Goal: Information Seeking & Learning: Learn about a topic

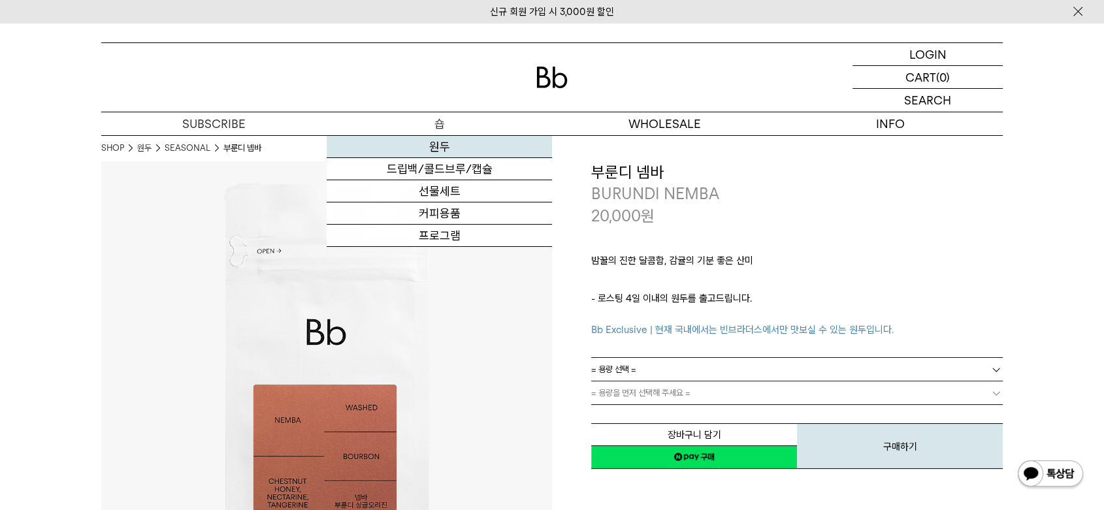
click at [436, 144] on link "원두" at bounding box center [439, 147] width 225 height 22
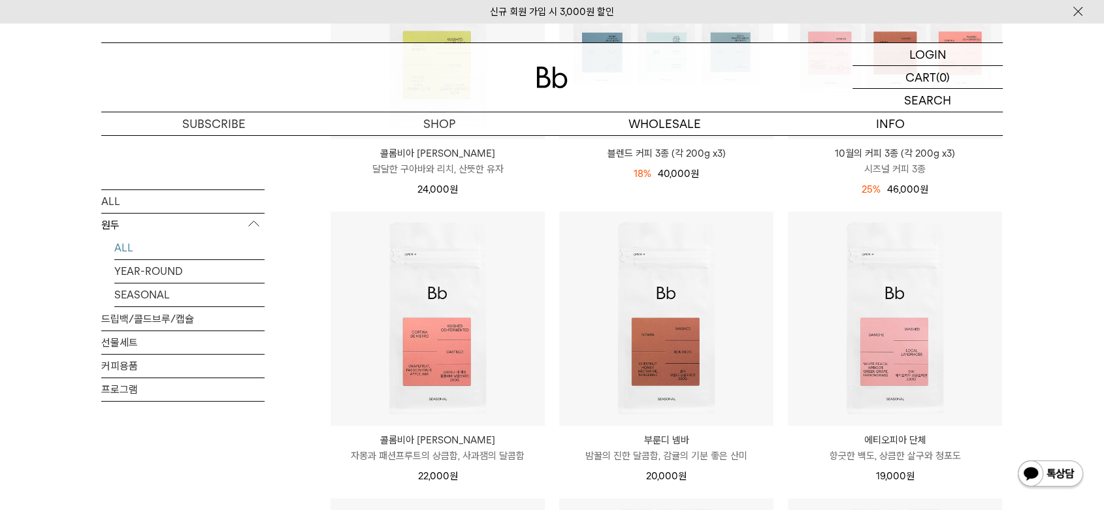
scroll to position [362, 0]
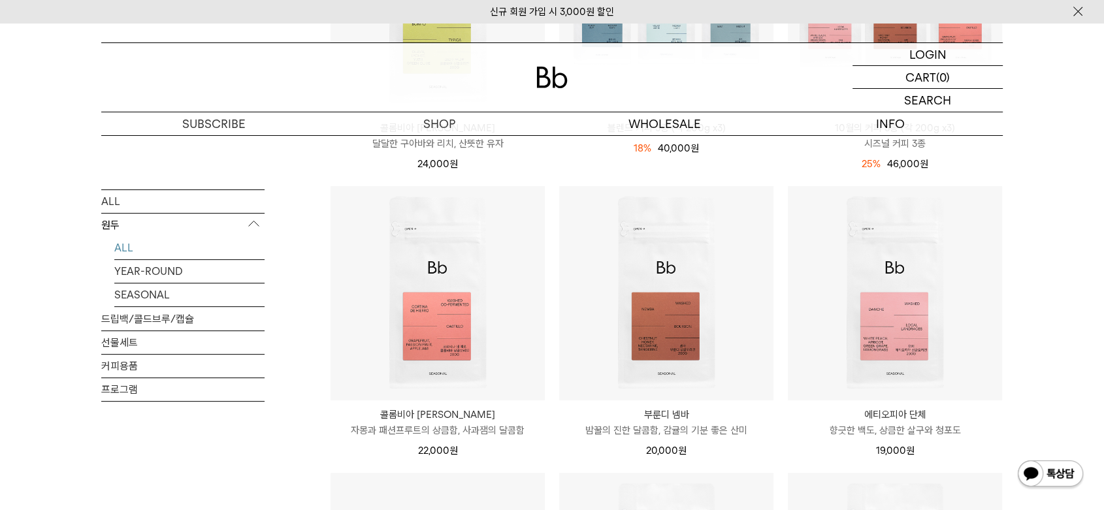
click at [440, 415] on p "콜롬비아 [PERSON_NAME]" at bounding box center [437, 415] width 214 height 16
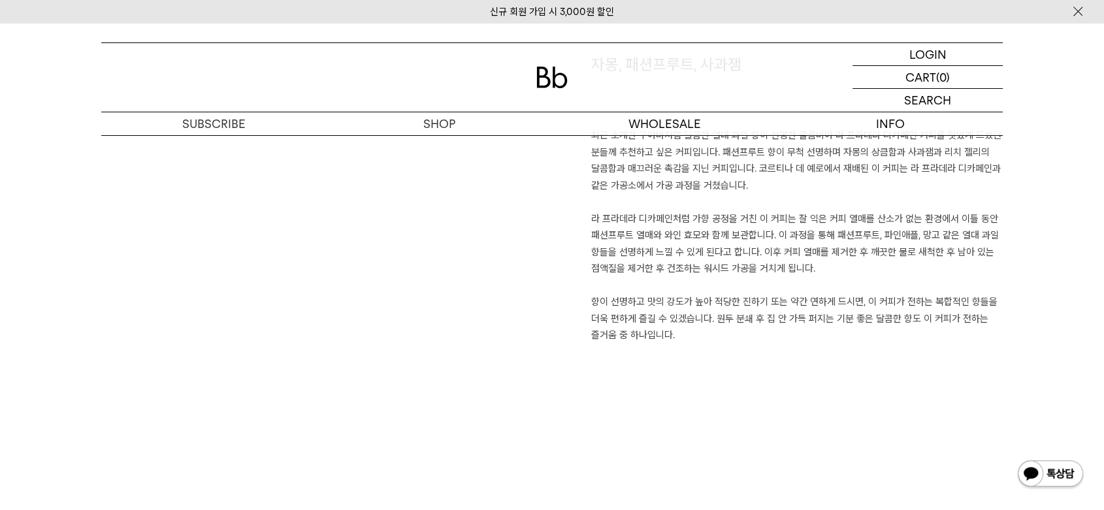
scroll to position [943, 0]
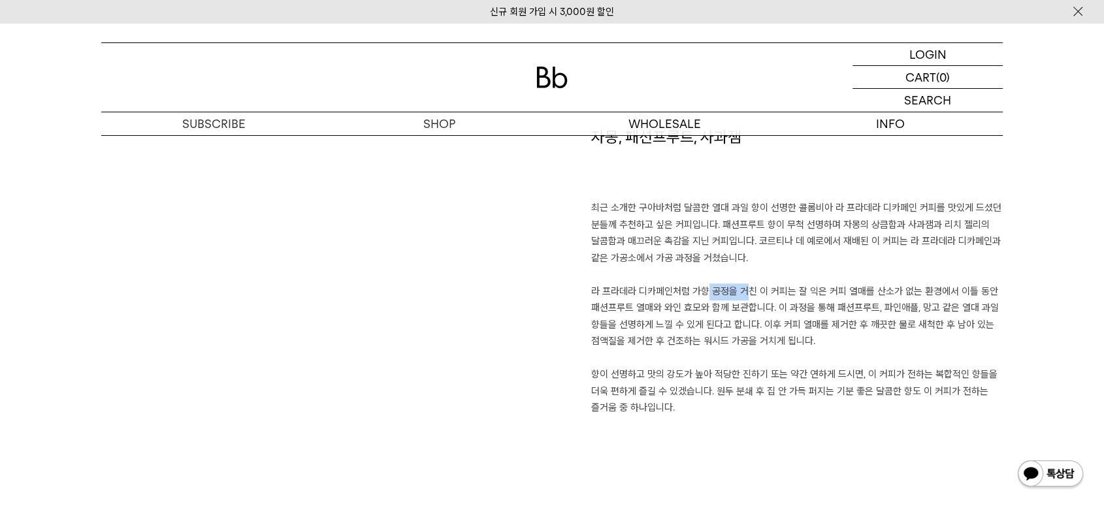
drag, startPoint x: 691, startPoint y: 289, endPoint x: 735, endPoint y: 291, distance: 43.8
click at [735, 291] on p "최근 소개한 구아바처럼 달콤한 열대 과일 향이 선명한 콜롬비아 라 프라데라 디카페인 커피를 맛있게 드셨던 분들께 추천하고 싶은 커피입니다. 패…" at bounding box center [796, 308] width 411 height 217
click at [747, 317] on p "최근 소개한 구아바처럼 달콤한 열대 과일 향이 선명한 콜롬비아 라 프라데라 디카페인 커피를 맛있게 드셨던 분들께 추천하고 싶은 커피입니다. 패…" at bounding box center [796, 308] width 411 height 217
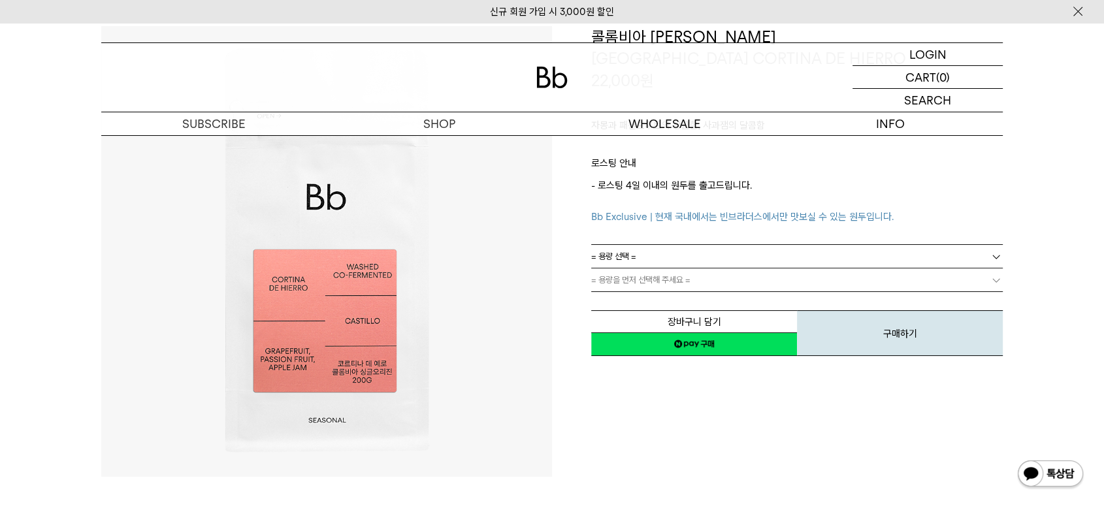
scroll to position [0, 0]
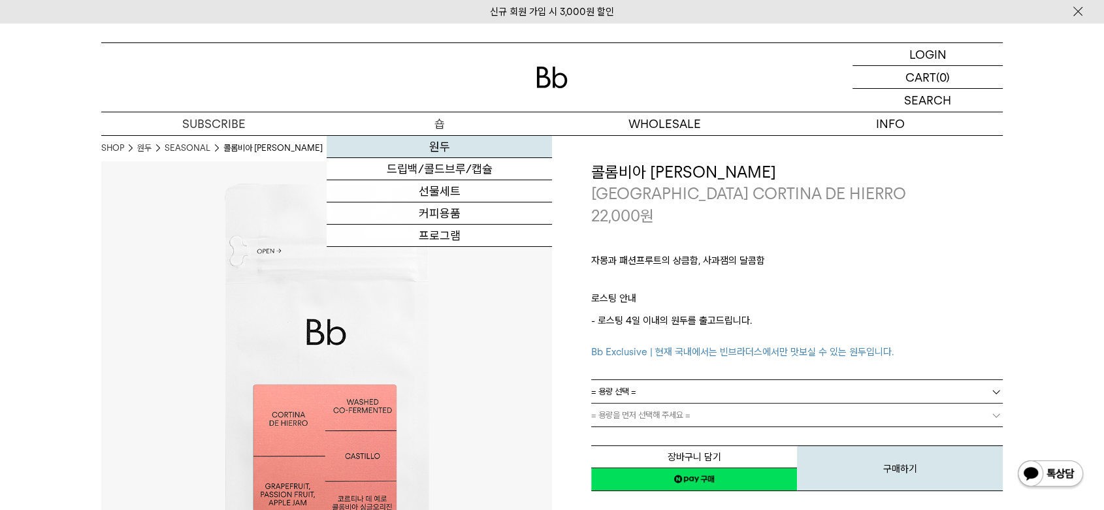
click at [438, 150] on link "원두" at bounding box center [439, 147] width 225 height 22
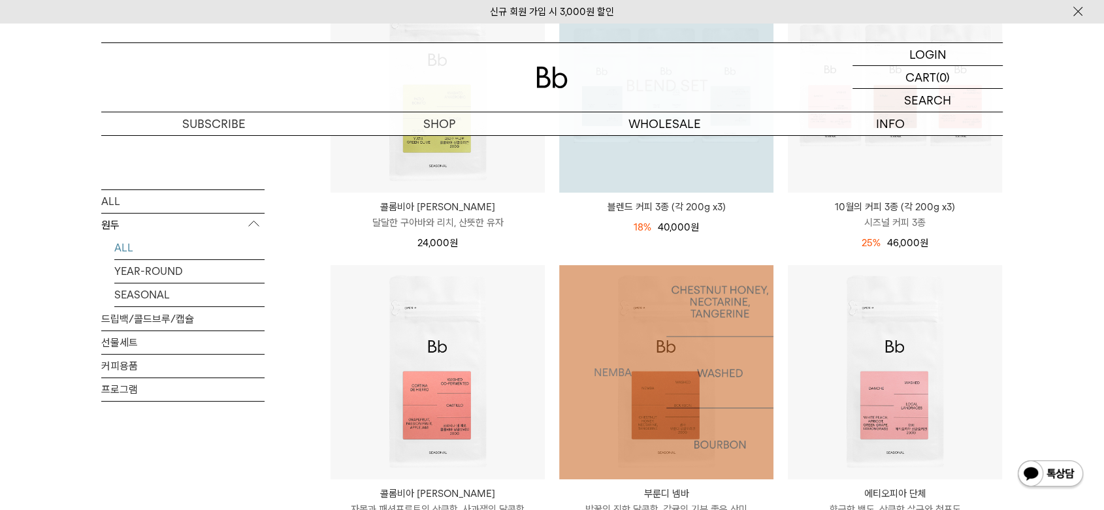
scroll to position [290, 0]
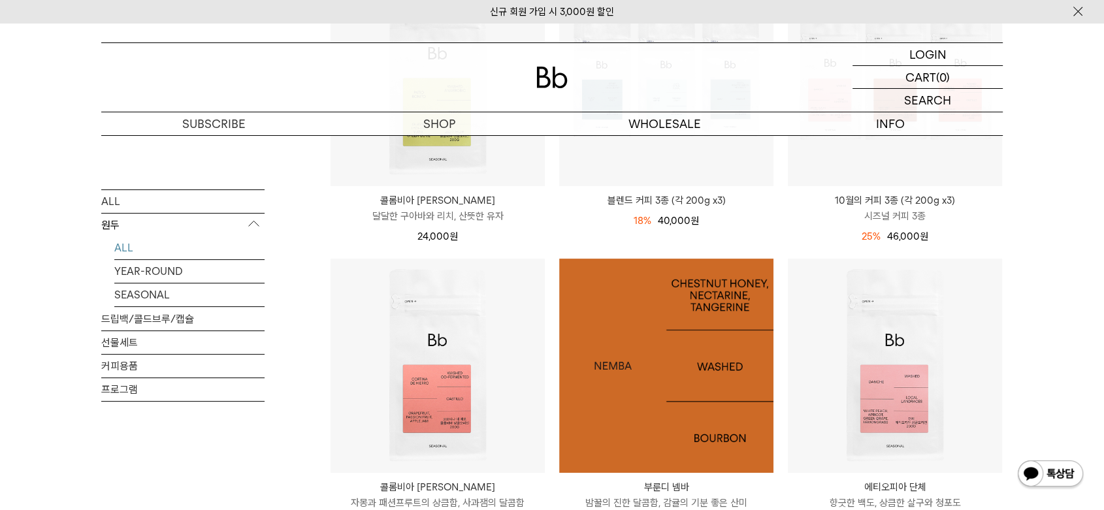
click at [671, 357] on img at bounding box center [666, 366] width 214 height 214
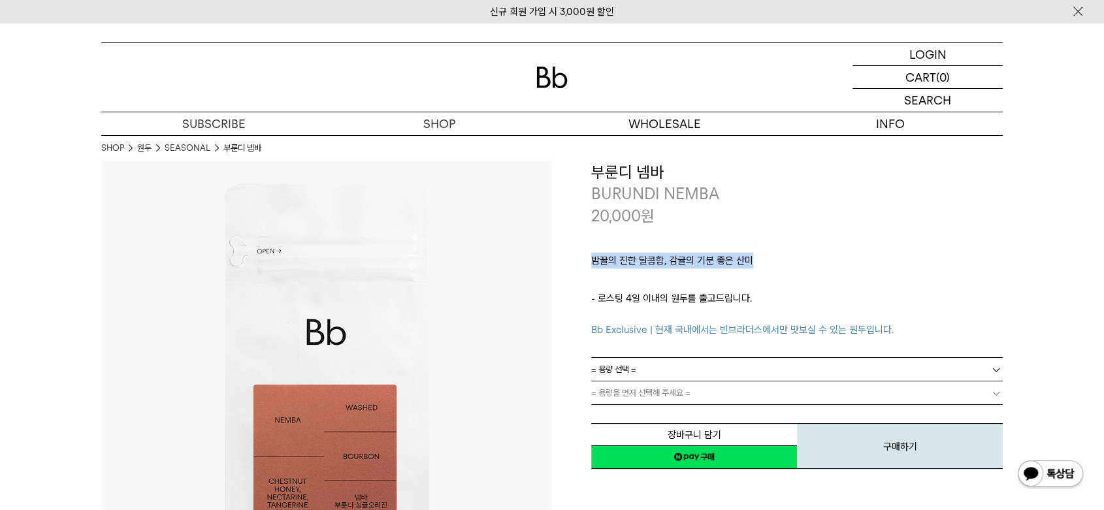
drag, startPoint x: 750, startPoint y: 256, endPoint x: 592, endPoint y: 267, distance: 159.1
click at [592, 267] on p "밤꿀의 진한 달콤함, 감귤의 기분 좋은 산미" at bounding box center [796, 264] width 411 height 22
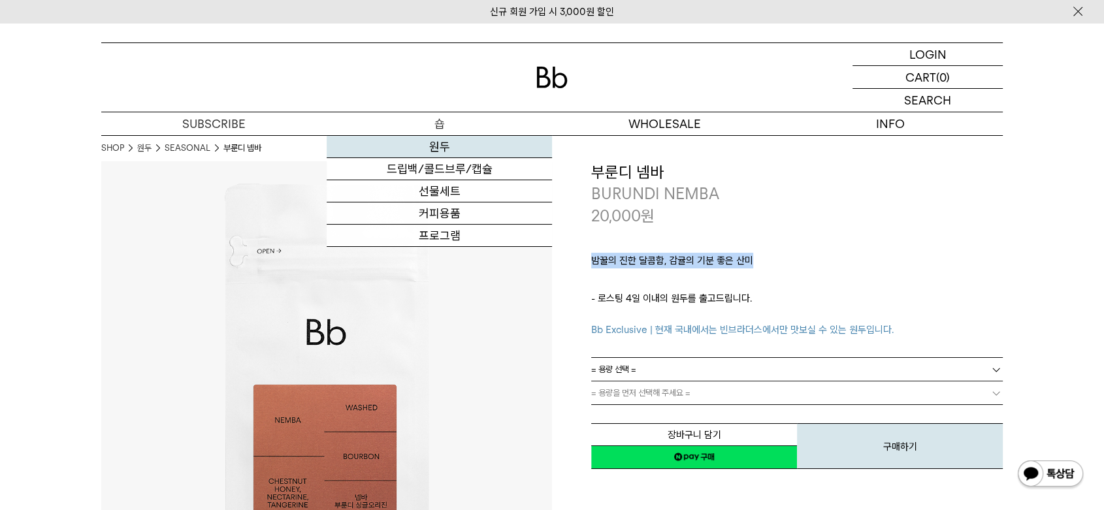
click at [448, 145] on link "원두" at bounding box center [439, 147] width 225 height 22
